Goal: Information Seeking & Learning: Learn about a topic

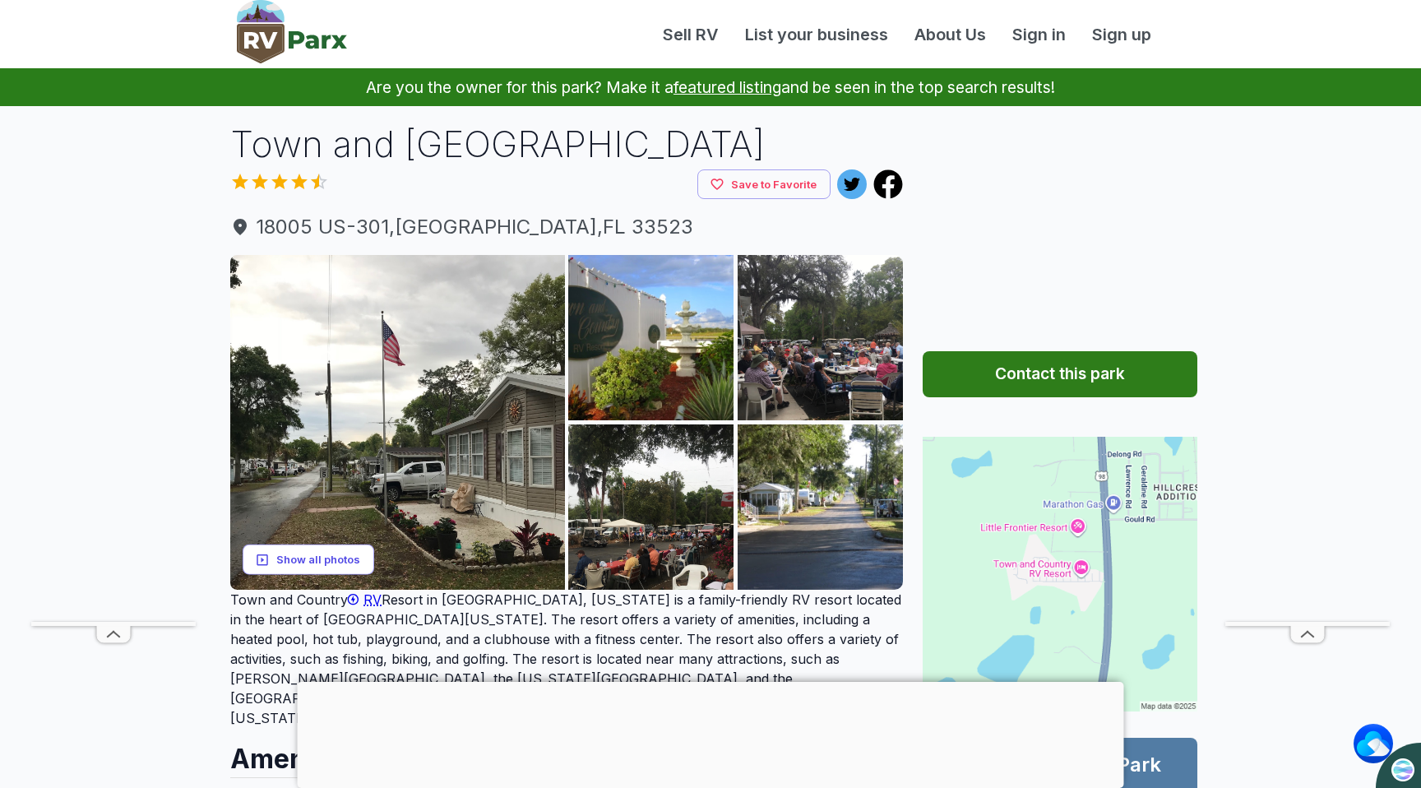
click at [310, 552] on button "Show all photos" at bounding box center [309, 559] width 132 height 30
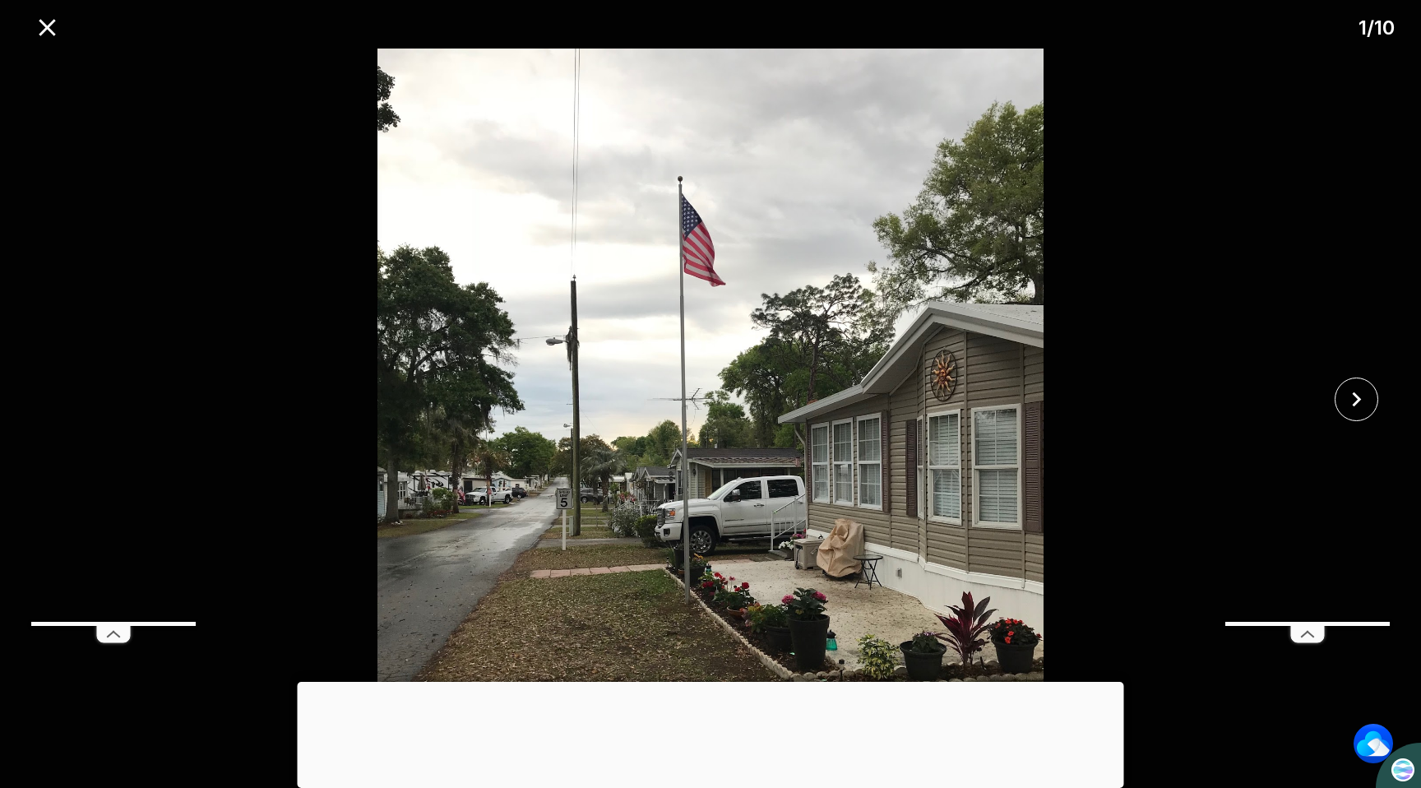
click at [714, 682] on div at bounding box center [711, 682] width 826 height 0
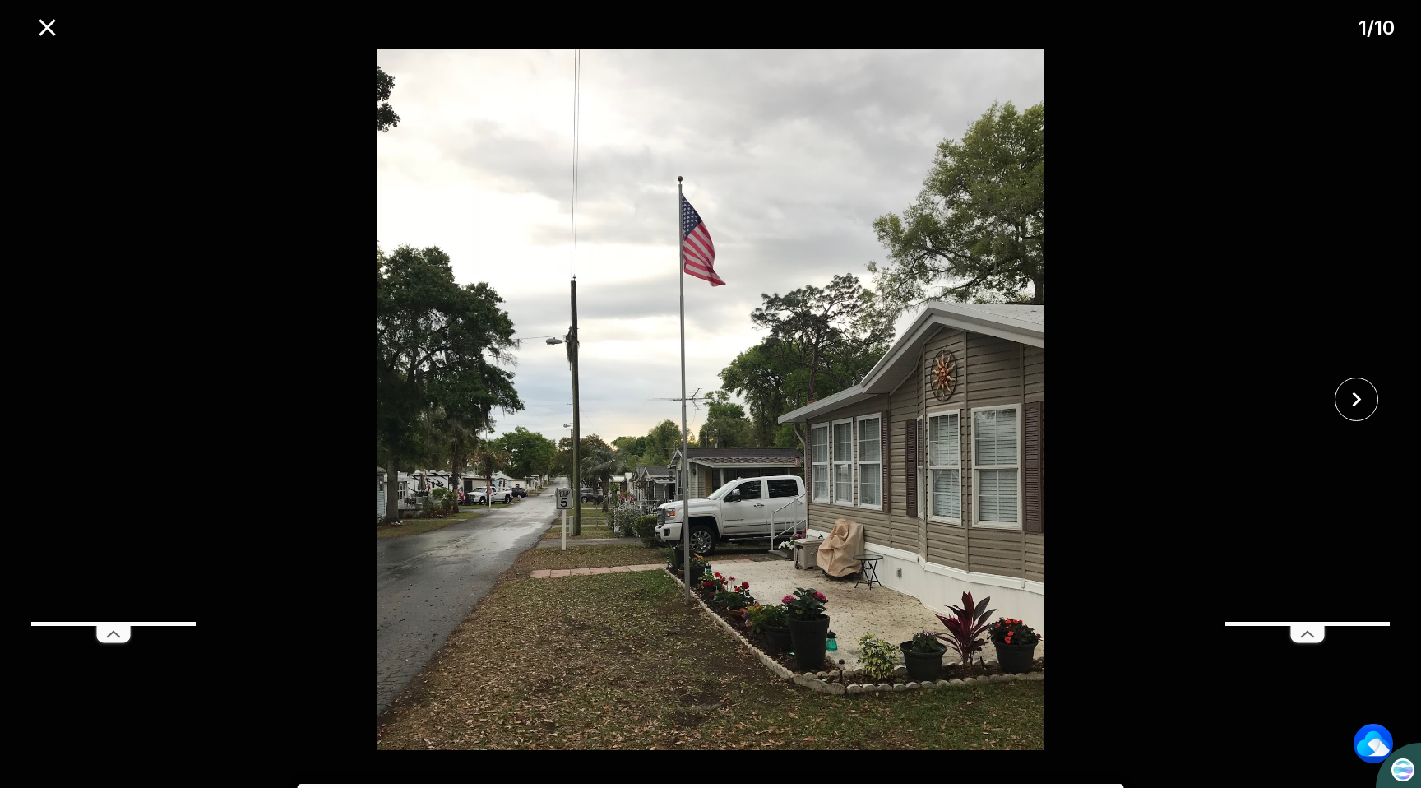
click at [712, 783] on div at bounding box center [711, 783] width 826 height 0
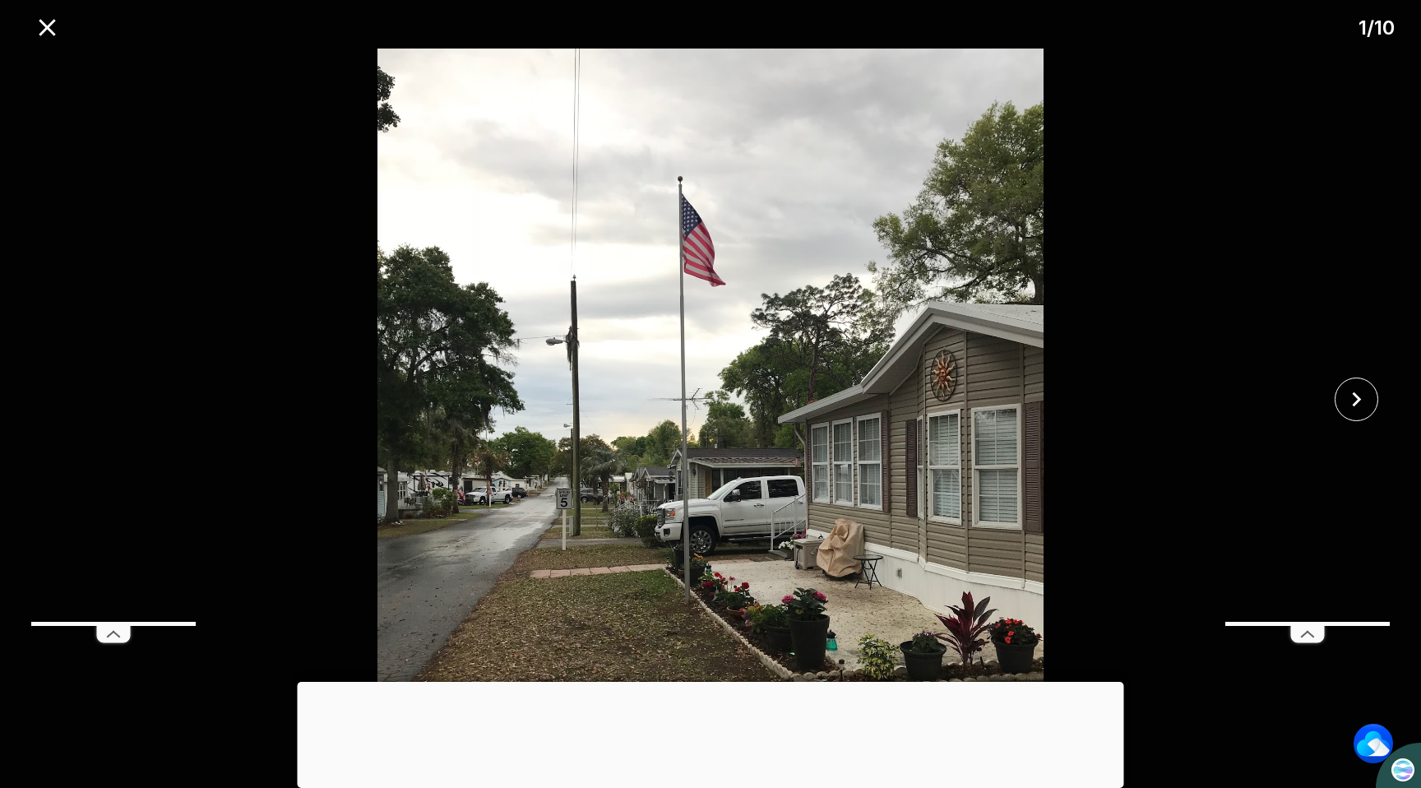
click at [697, 682] on div at bounding box center [711, 682] width 826 height 0
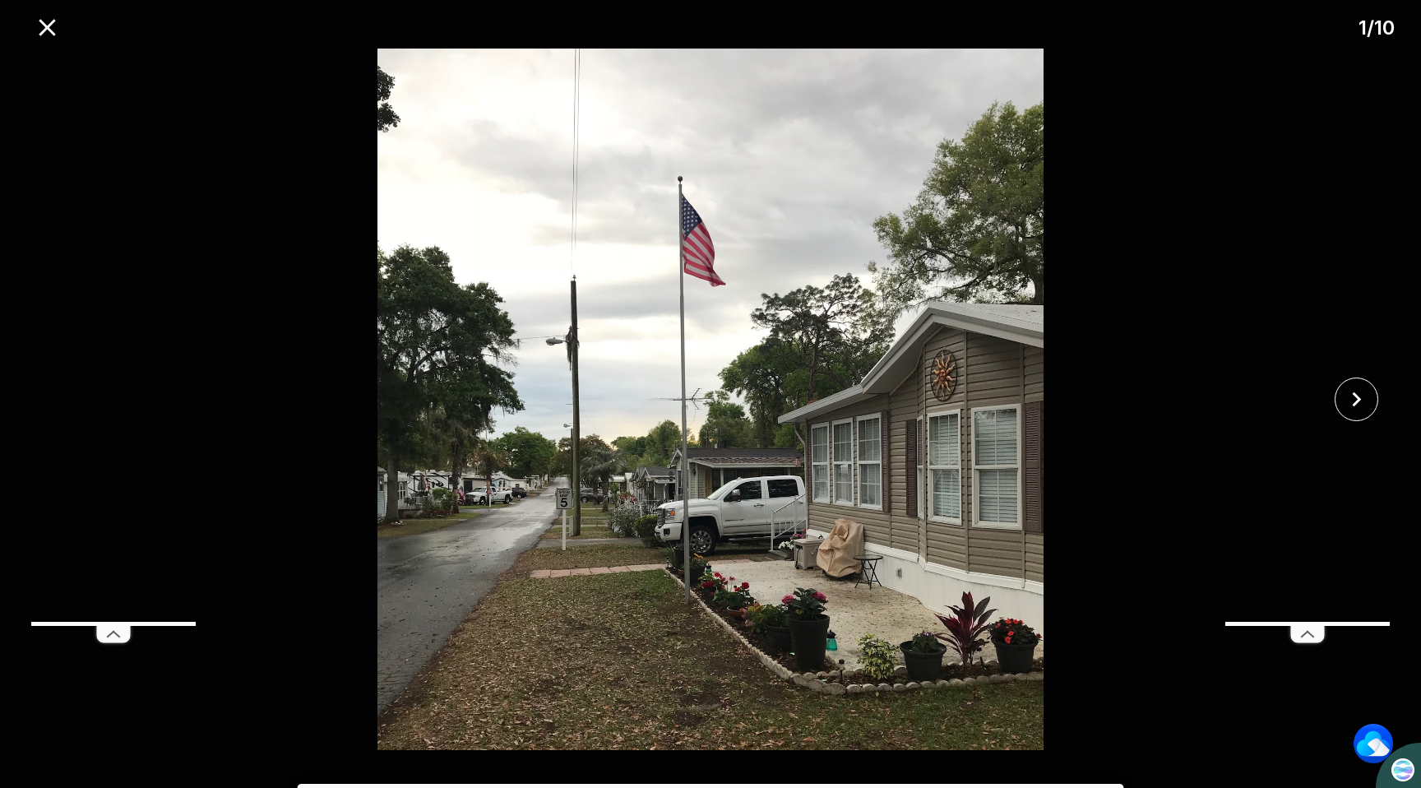
click at [987, 311] on img at bounding box center [710, 399] width 1184 height 701
click at [51, 29] on icon "close" at bounding box center [47, 27] width 29 height 29
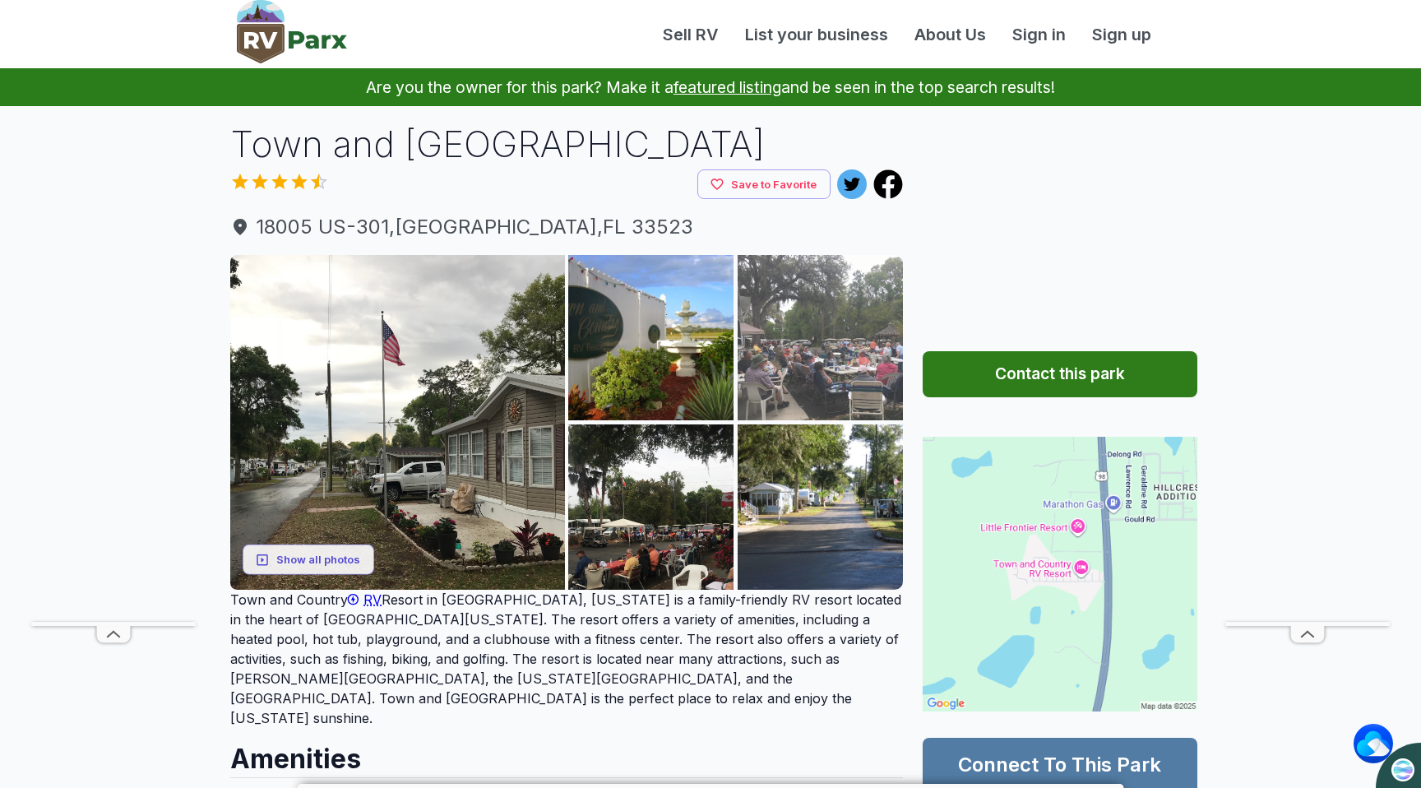
click at [816, 320] on img at bounding box center [819, 337] width 165 height 165
